Goal: Information Seeking & Learning: Learn about a topic

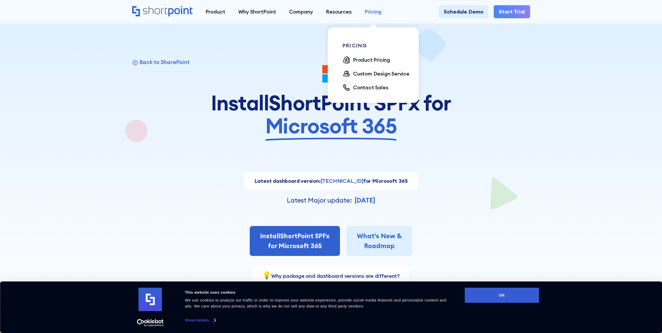
click at [373, 13] on div "Pricing" at bounding box center [373, 12] width 17 height 8
click at [363, 60] on div "Product Pricing" at bounding box center [371, 60] width 37 height 8
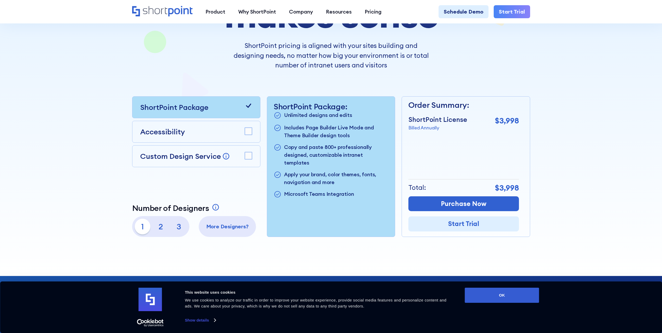
scroll to position [130, 0]
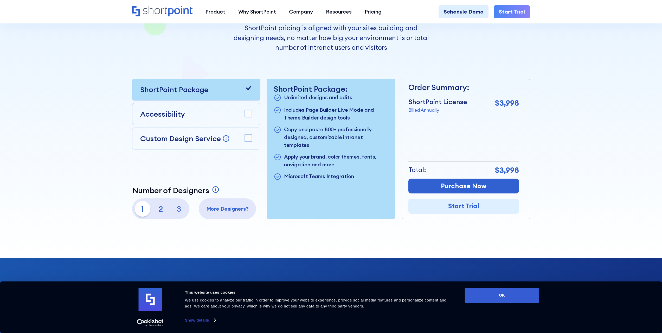
click at [182, 213] on p "3" at bounding box center [179, 209] width 16 height 16
click at [143, 213] on p "1" at bounding box center [143, 209] width 16 height 16
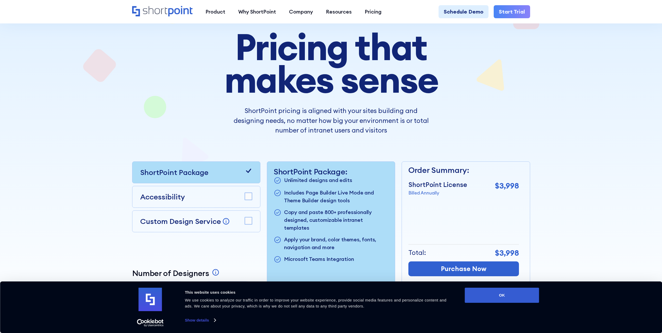
scroll to position [0, 0]
